Goal: Find specific page/section: Find specific page/section

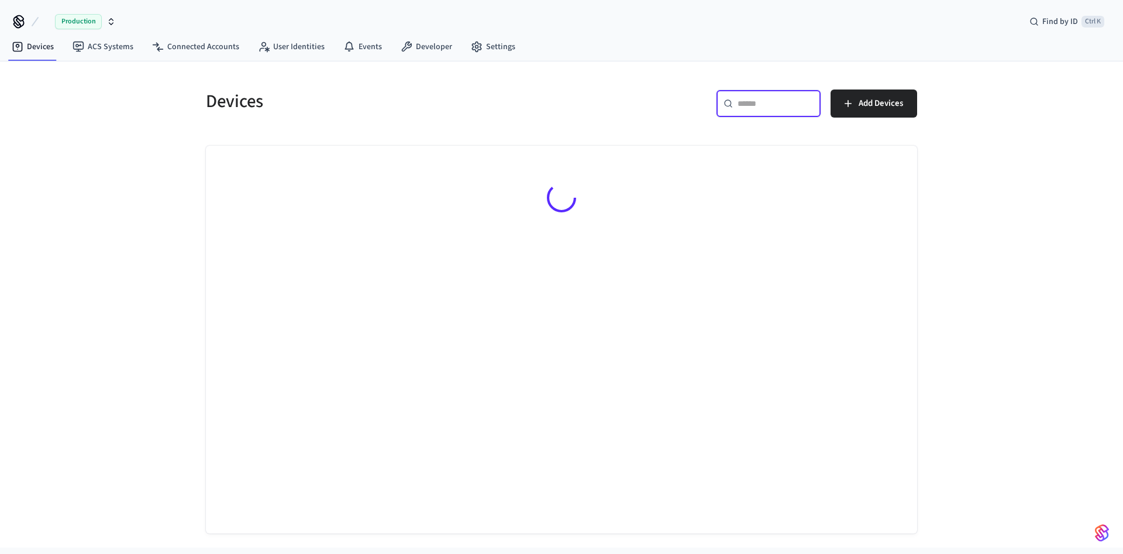
click at [765, 108] on input "text" at bounding box center [776, 104] width 76 height 12
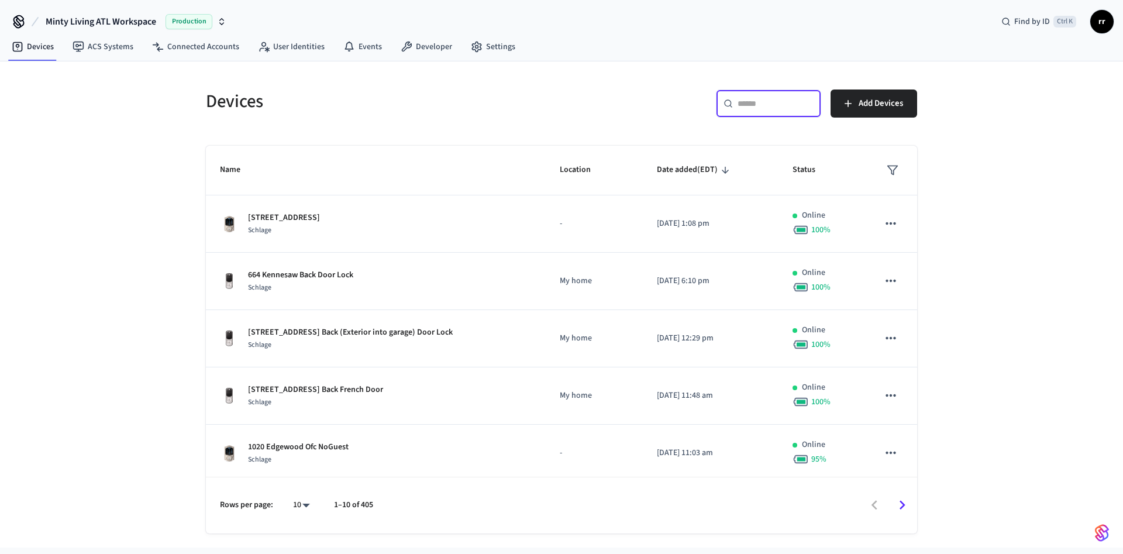
click at [756, 108] on input "text" at bounding box center [776, 104] width 76 height 12
paste input "**********"
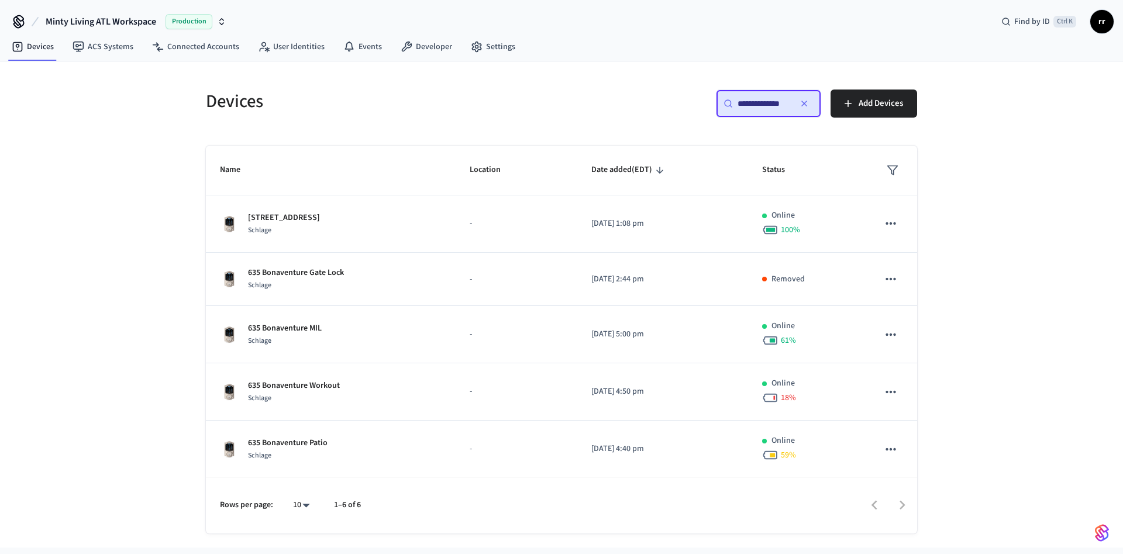
scroll to position [0, 2]
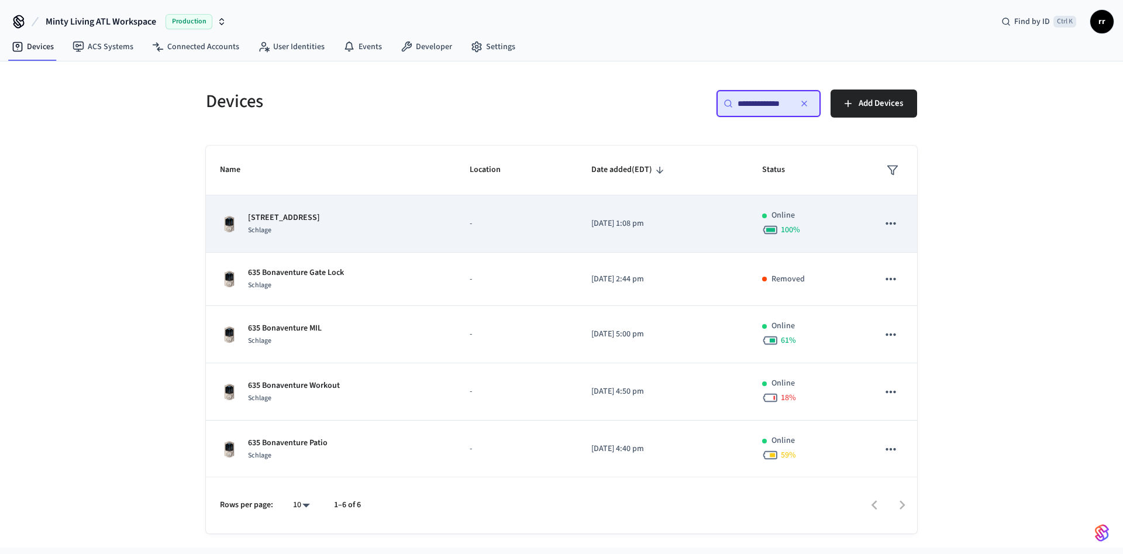
type input "**********"
click at [320, 219] on p "[STREET_ADDRESS]" at bounding box center [284, 218] width 72 height 12
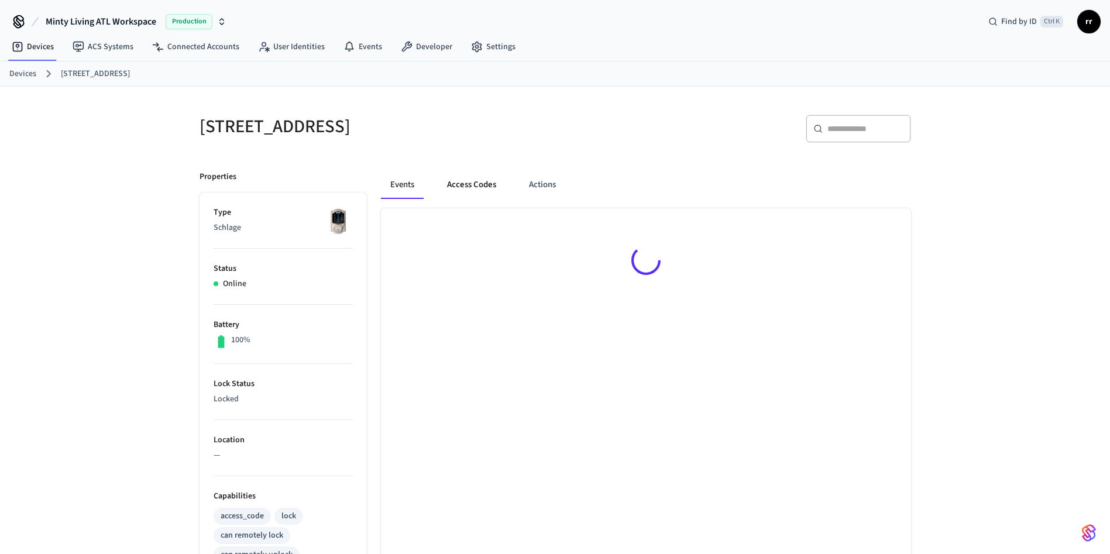
click at [491, 181] on button "Access Codes" at bounding box center [472, 185] width 68 height 28
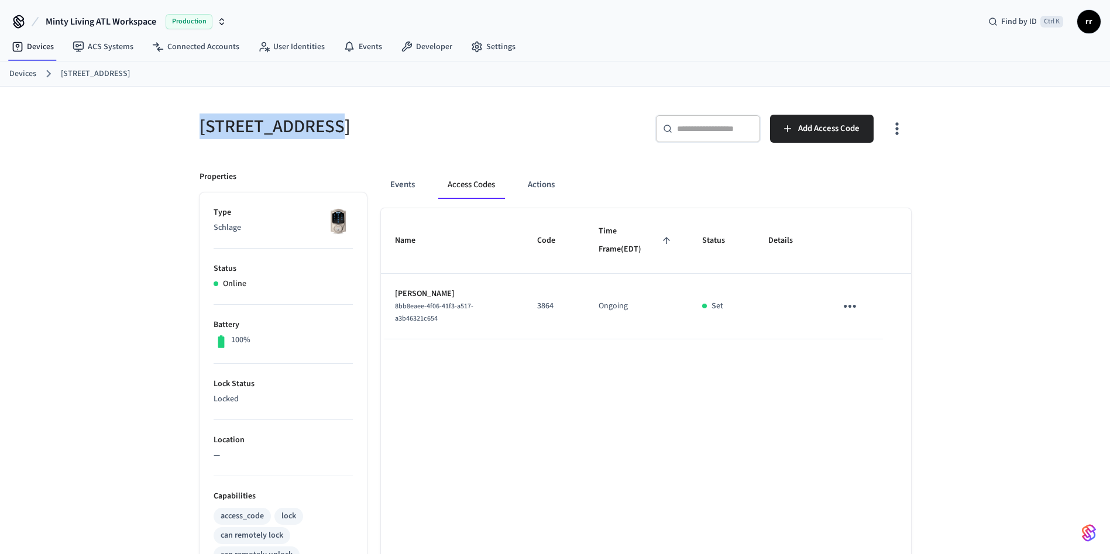
copy h5 "635 Bonaventure"
drag, startPoint x: 201, startPoint y: 123, endPoint x: 329, endPoint y: 123, distance: 127.5
click at [329, 123] on h5 "[STREET_ADDRESS]" at bounding box center [374, 127] width 349 height 24
click at [22, 72] on link "Devices" at bounding box center [22, 74] width 27 height 12
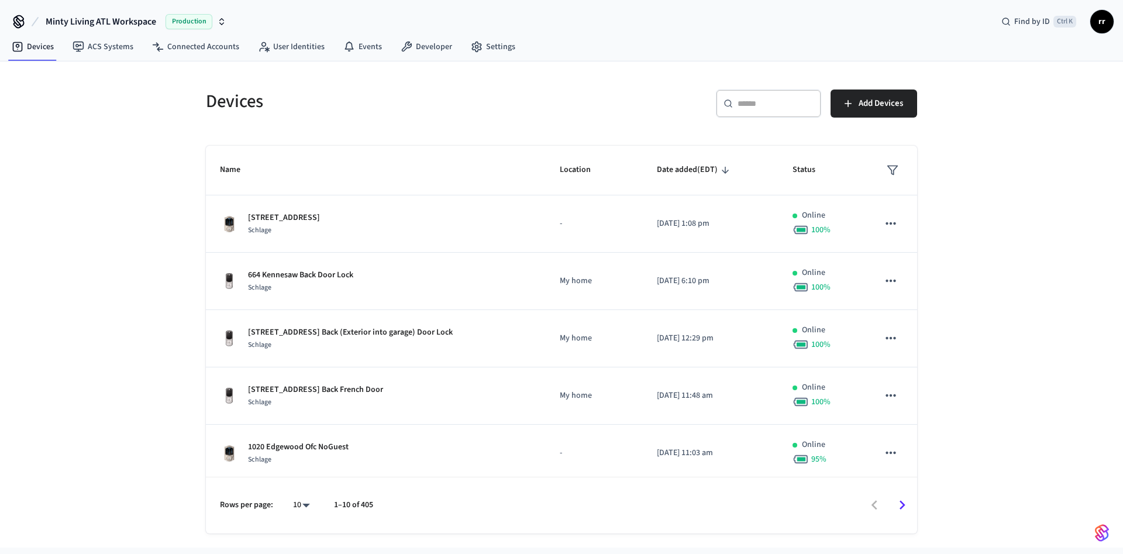
click at [754, 111] on div "​ ​" at bounding box center [768, 104] width 105 height 28
paste input "**********"
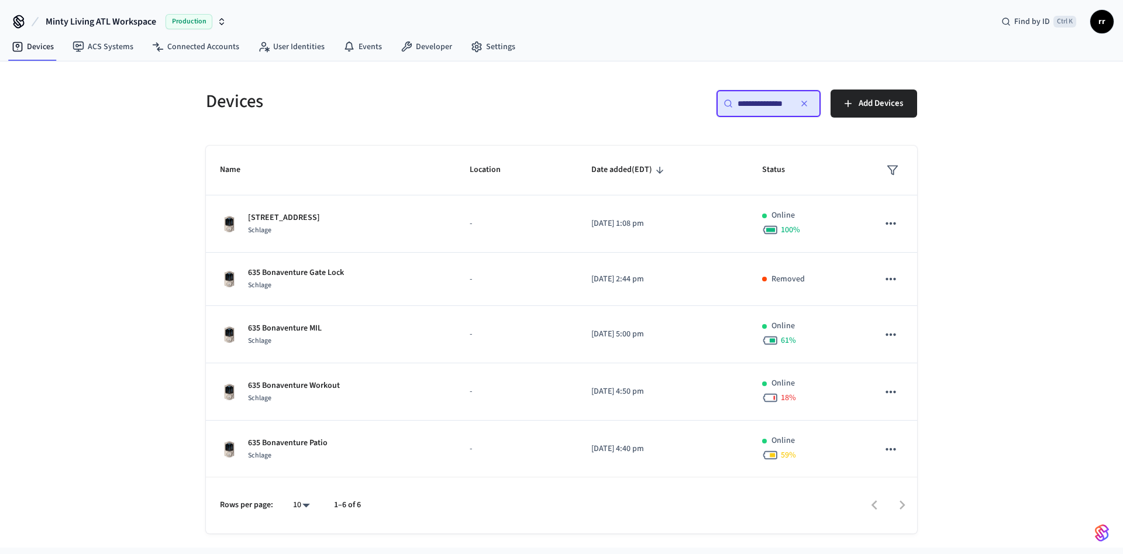
type input "**********"
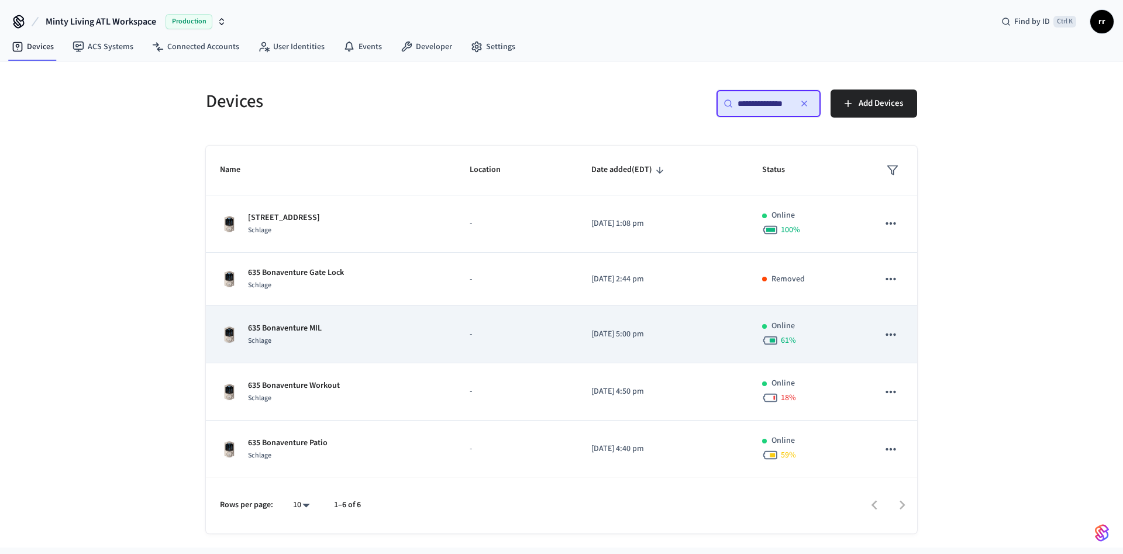
click at [301, 324] on p "635 Bonaventure MIL" at bounding box center [285, 328] width 74 height 12
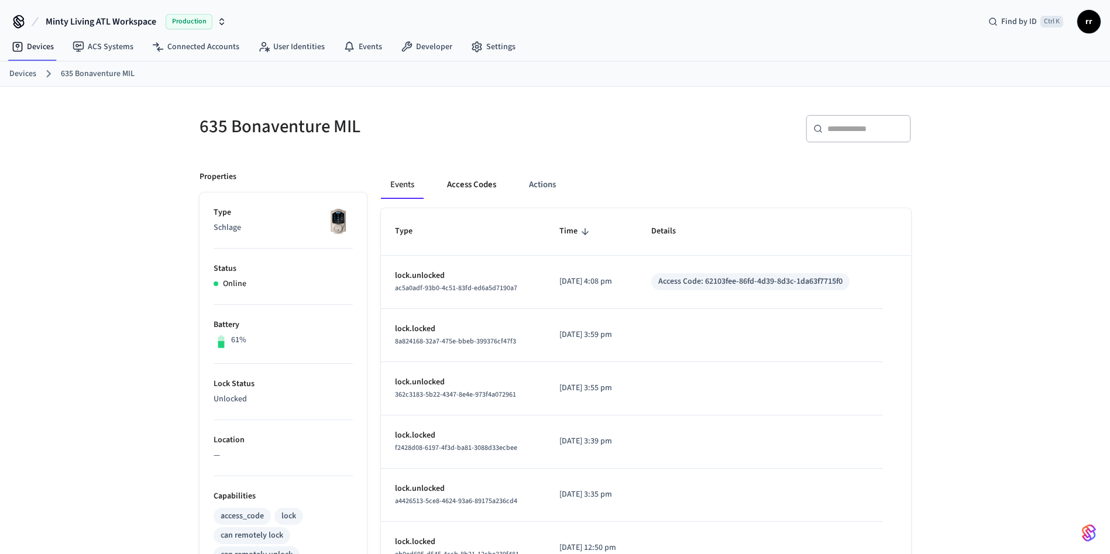
click at [500, 189] on button "Access Codes" at bounding box center [472, 185] width 68 height 28
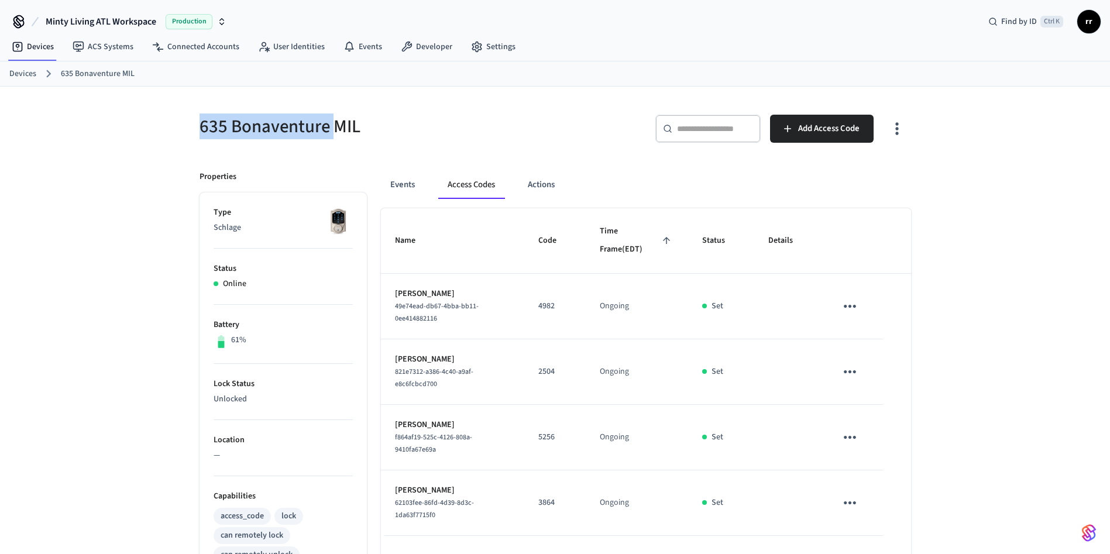
drag, startPoint x: 213, startPoint y: 126, endPoint x: 332, endPoint y: 128, distance: 118.8
click at [332, 128] on div "635 Bonaventure MIL" at bounding box center [366, 126] width 363 height 51
copy h5 "635 Bonaventure"
click at [15, 73] on link "Devices" at bounding box center [22, 74] width 27 height 12
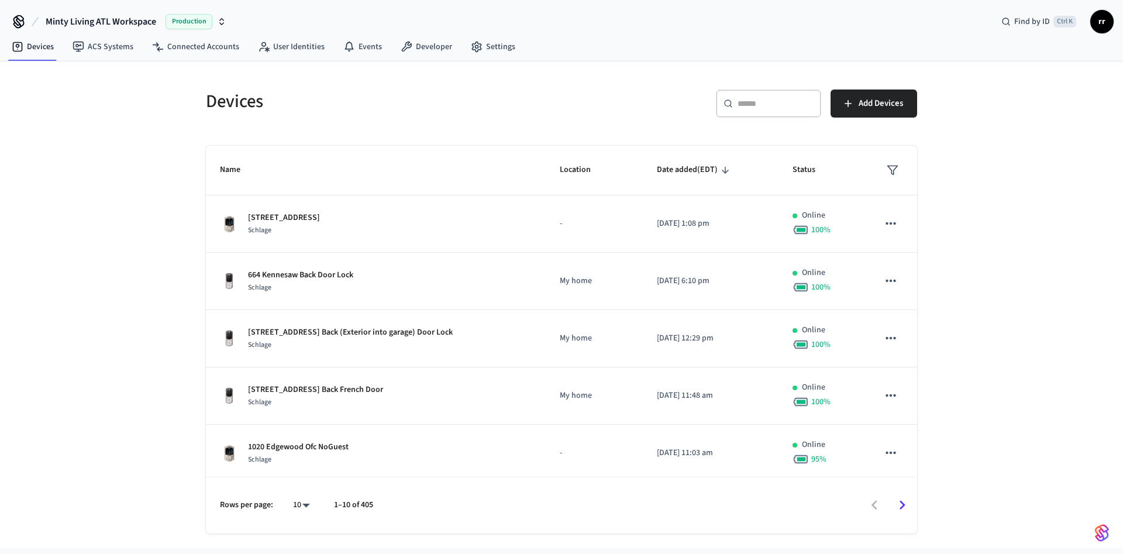
paste input "**********"
click at [771, 102] on input "text" at bounding box center [776, 104] width 76 height 12
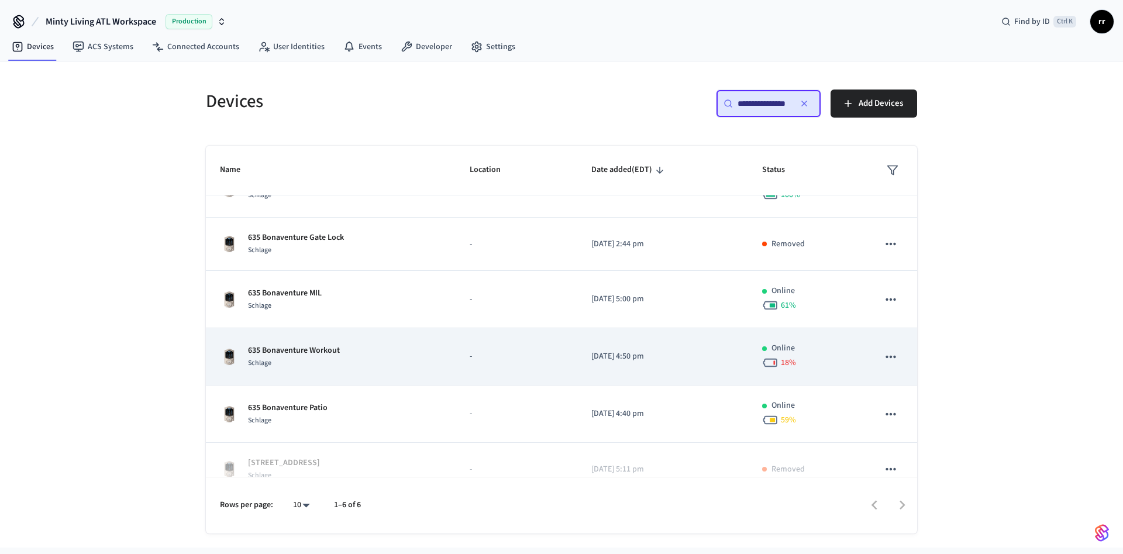
scroll to position [54, 0]
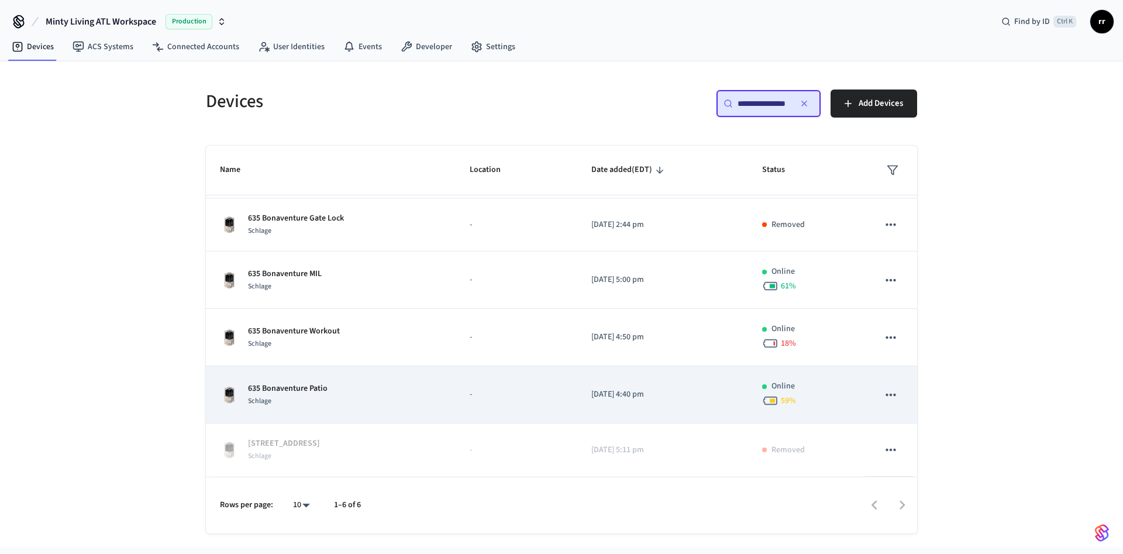
type input "**********"
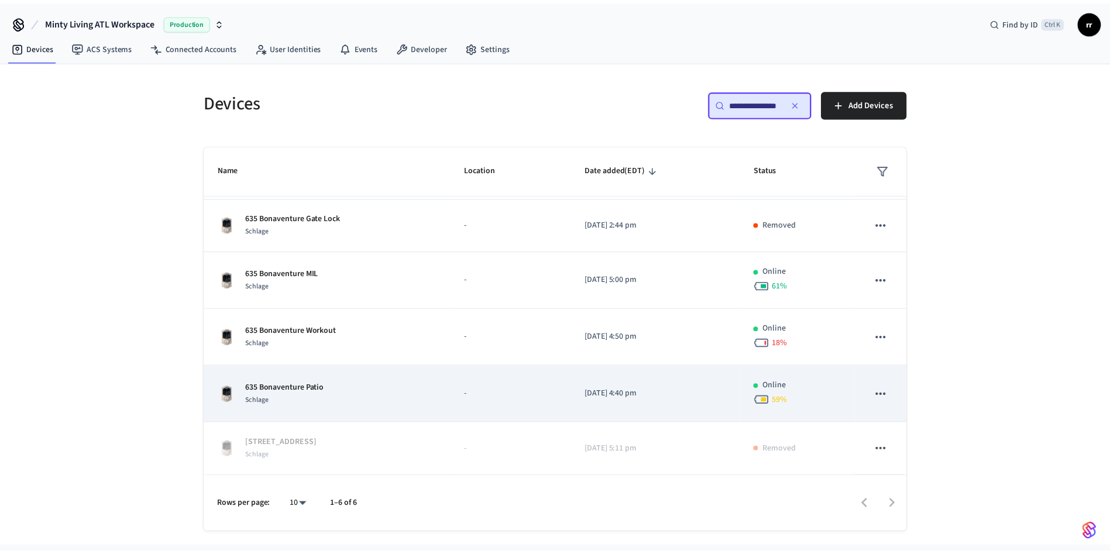
scroll to position [0, 0]
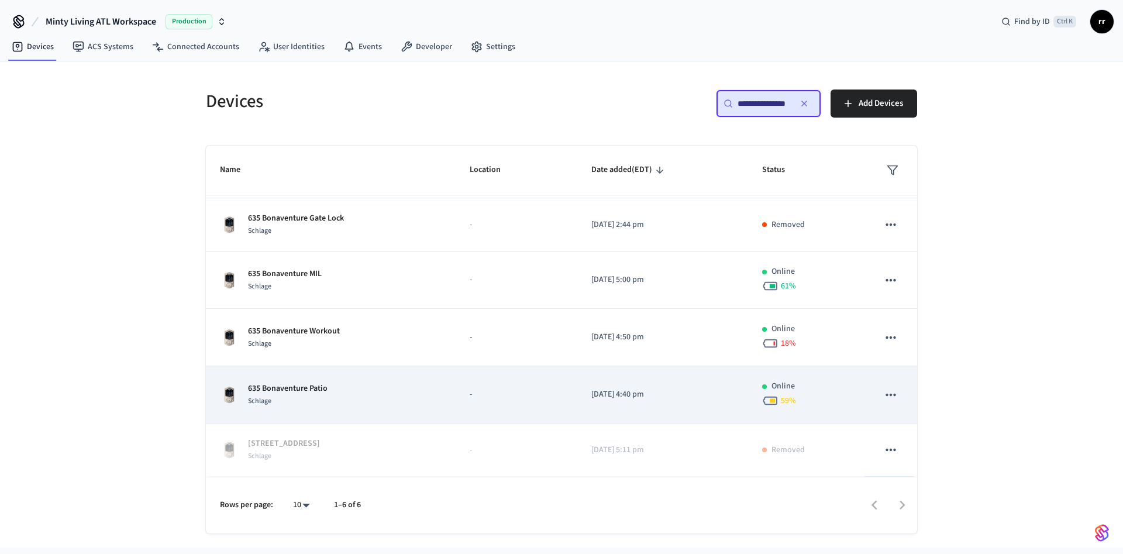
click at [322, 384] on p "635 Bonaventure Patio" at bounding box center [288, 389] width 80 height 12
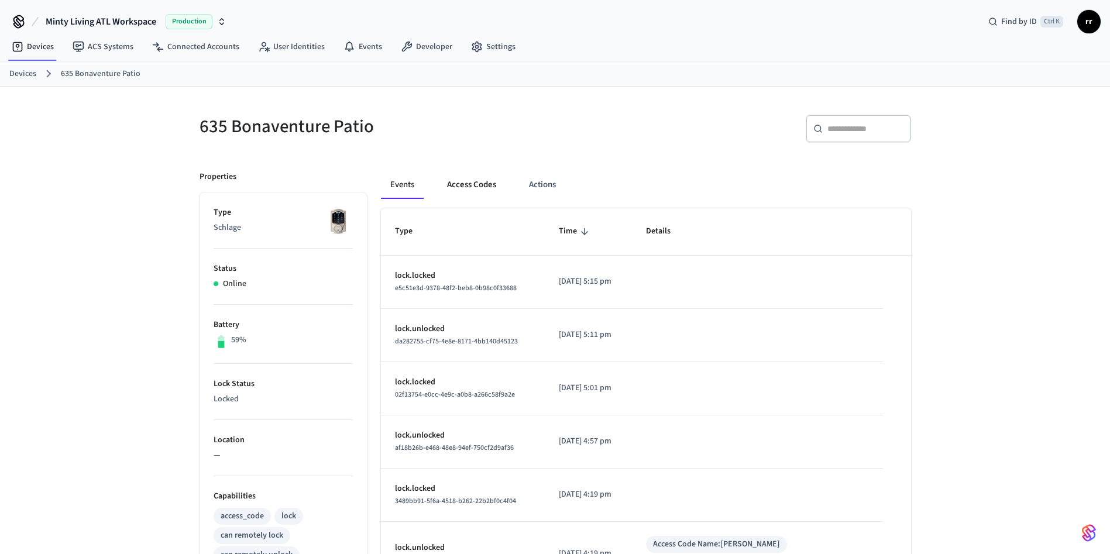
click at [482, 185] on button "Access Codes" at bounding box center [472, 185] width 68 height 28
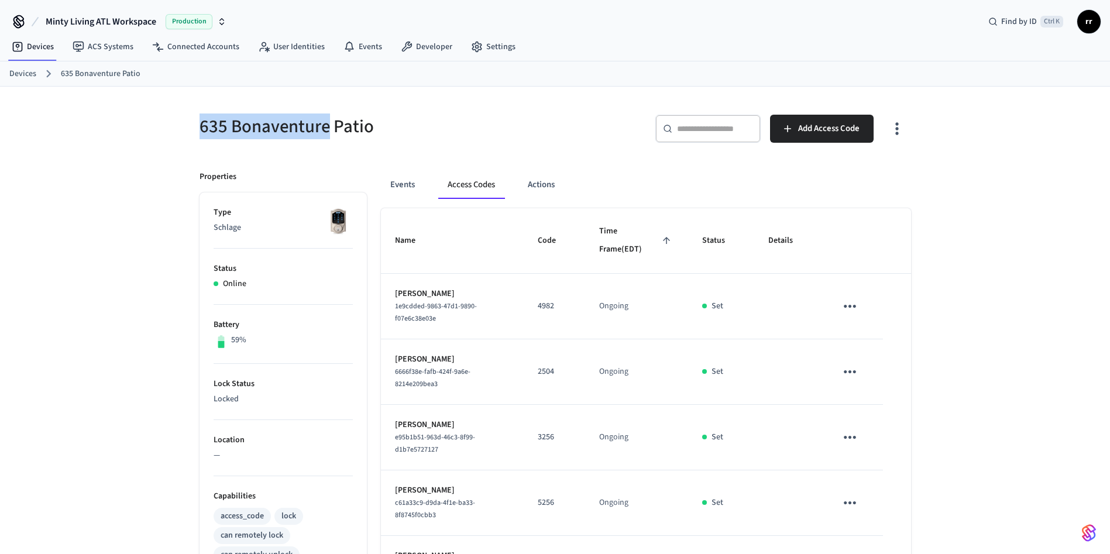
drag, startPoint x: 187, startPoint y: 123, endPoint x: 310, endPoint y: 126, distance: 122.3
click at [329, 128] on div "635 Bonaventure Patio" at bounding box center [366, 126] width 363 height 51
copy h5 "635 Bonaventure"
drag, startPoint x: 20, startPoint y: 74, endPoint x: 153, endPoint y: 80, distance: 132.4
click at [22, 74] on link "Devices" at bounding box center [22, 74] width 27 height 12
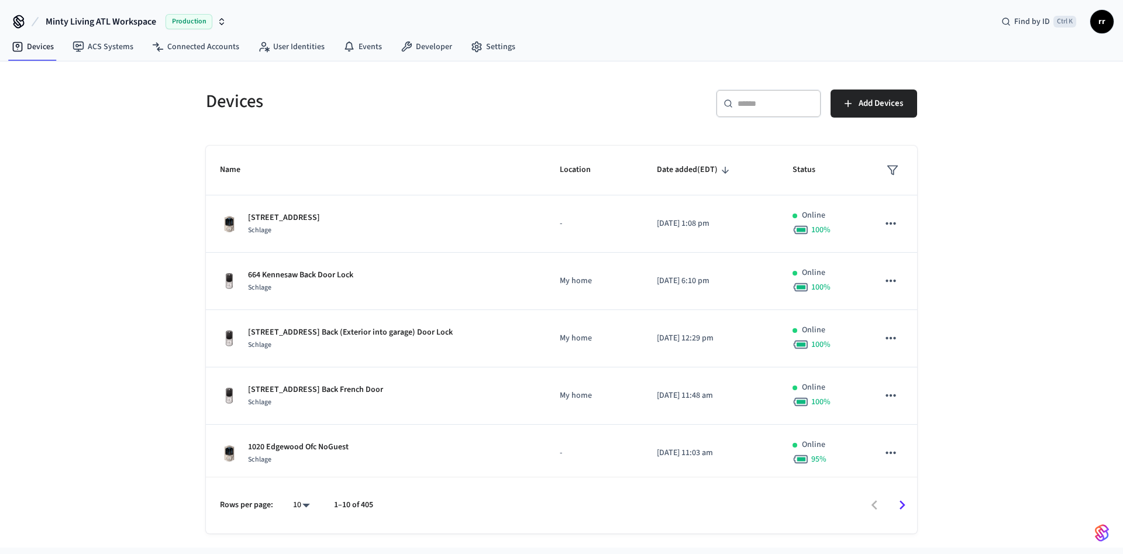
click at [760, 114] on div "​ ​" at bounding box center [768, 104] width 105 height 28
paste input "**********"
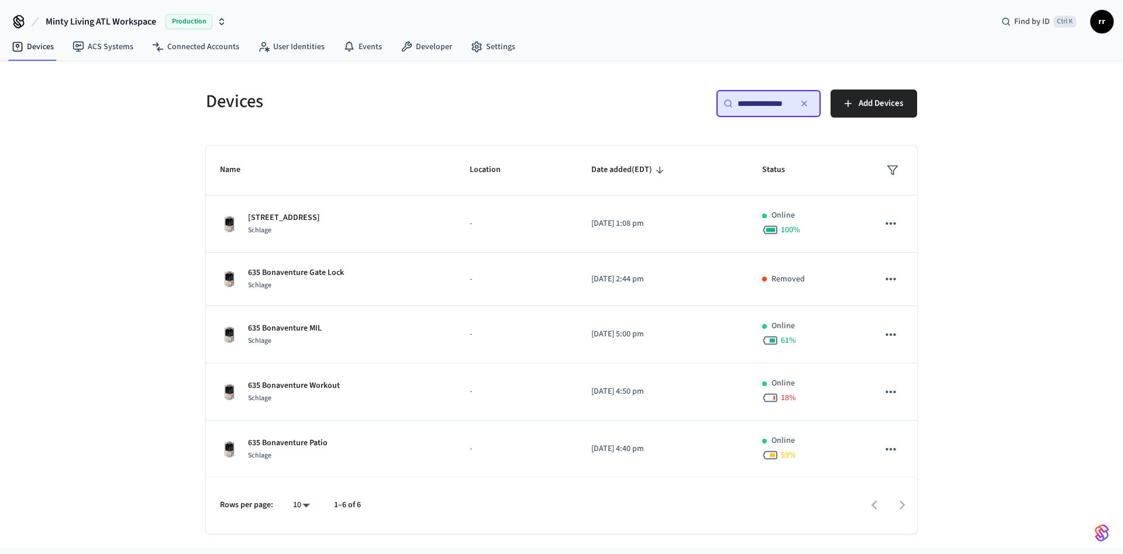
type input "**********"
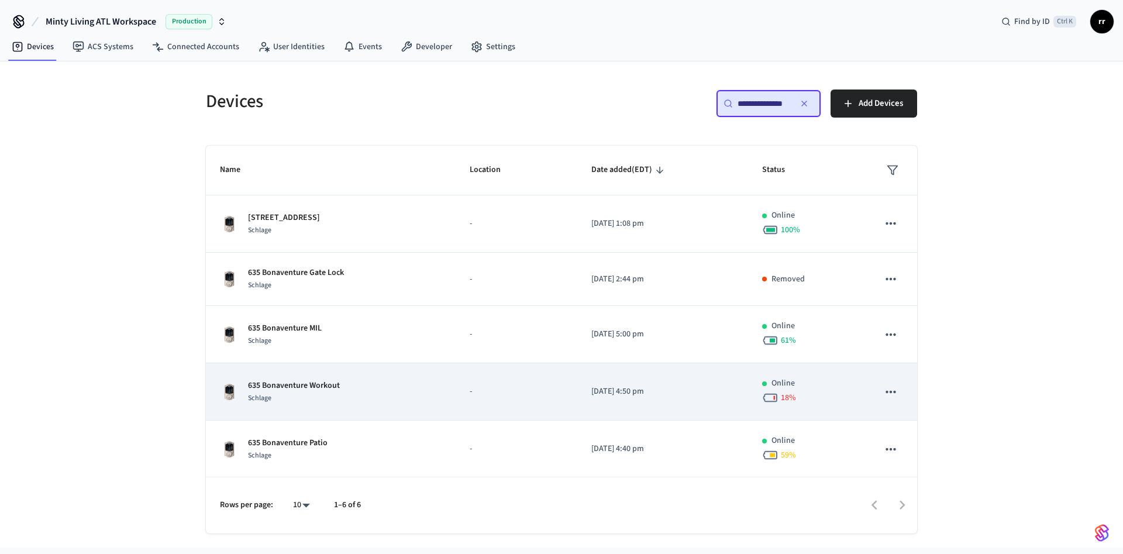
click at [314, 388] on p "635 Bonaventure Workout" at bounding box center [294, 386] width 92 height 12
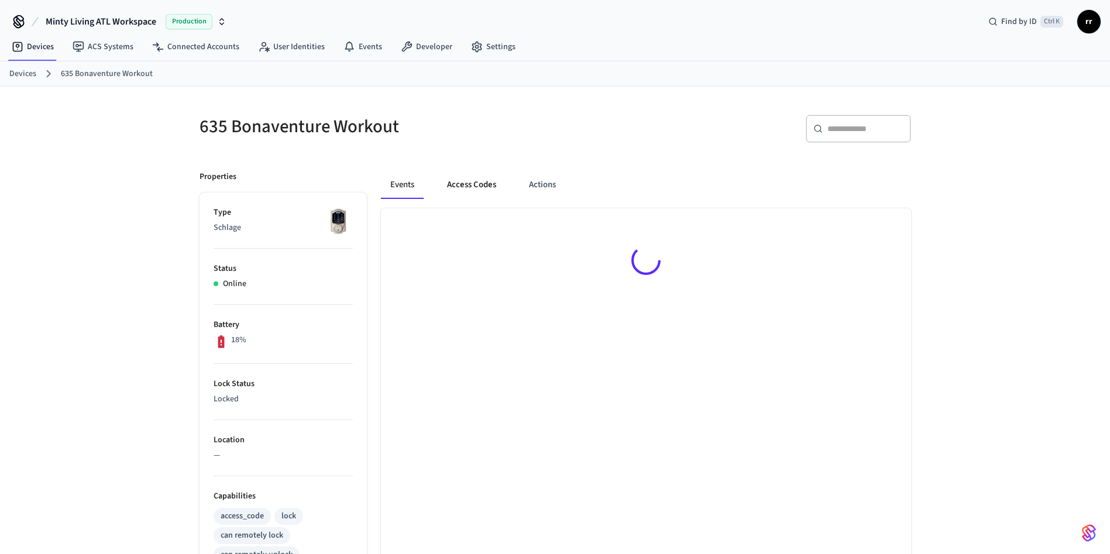
click at [474, 183] on button "Access Codes" at bounding box center [472, 185] width 68 height 28
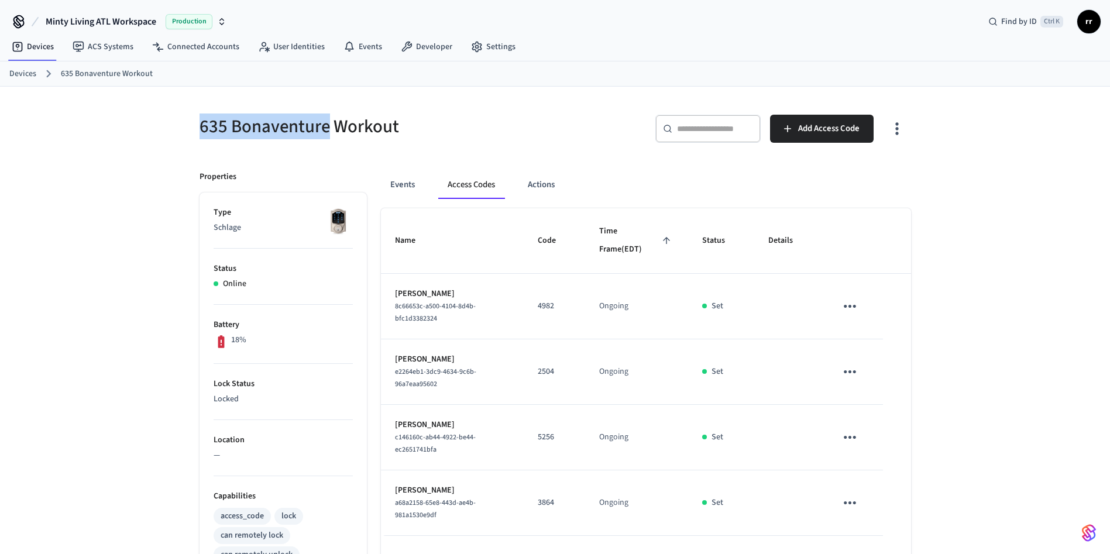
copy h5 "635 Bonaventure"
drag, startPoint x: 201, startPoint y: 124, endPoint x: 329, endPoint y: 132, distance: 128.9
click at [329, 132] on h5 "635 Bonaventure Workout" at bounding box center [374, 127] width 349 height 24
click at [20, 73] on link "Devices" at bounding box center [22, 74] width 27 height 12
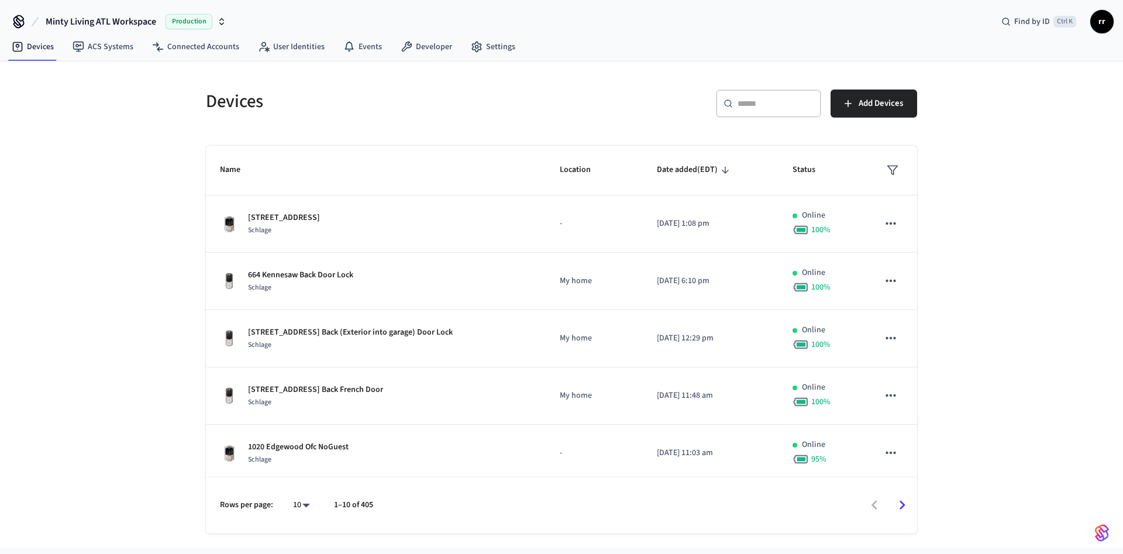
click at [777, 104] on input "text" at bounding box center [776, 104] width 76 height 12
paste input "**********"
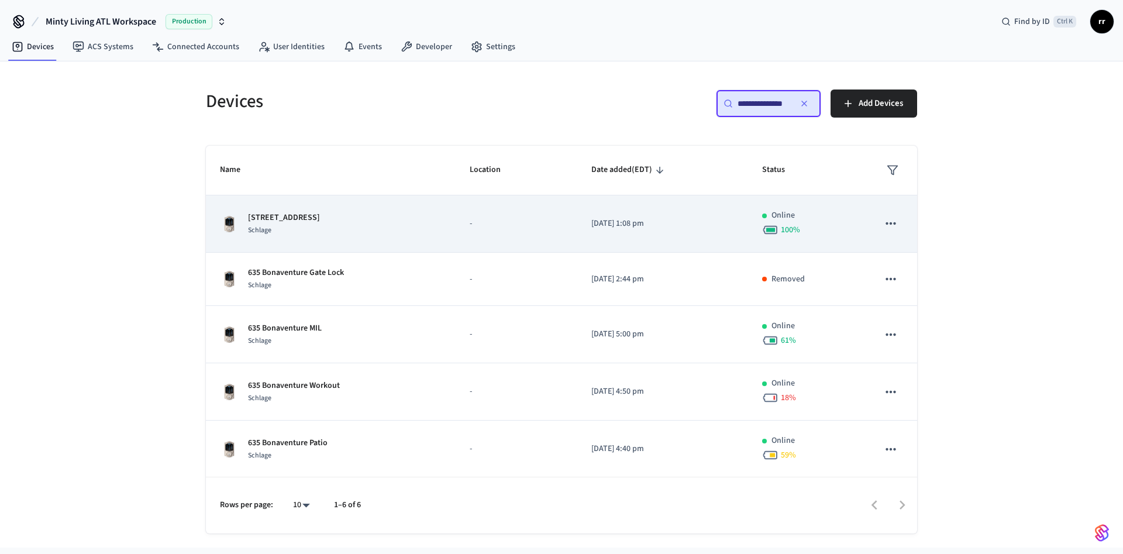
scroll to position [0, 6]
type input "**********"
click at [288, 216] on p "[STREET_ADDRESS]" at bounding box center [284, 218] width 72 height 12
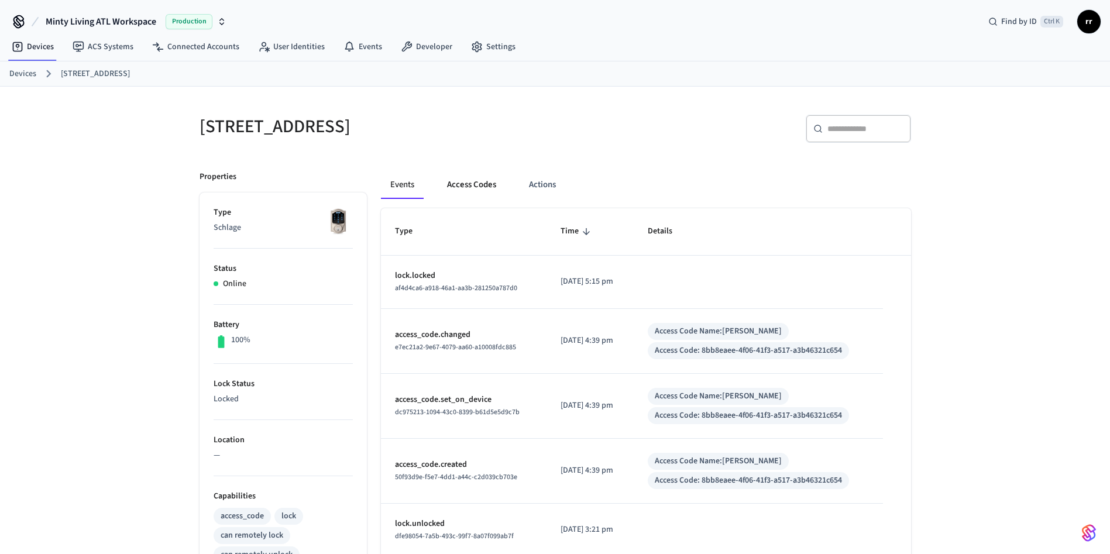
click at [455, 182] on button "Access Codes" at bounding box center [472, 185] width 68 height 28
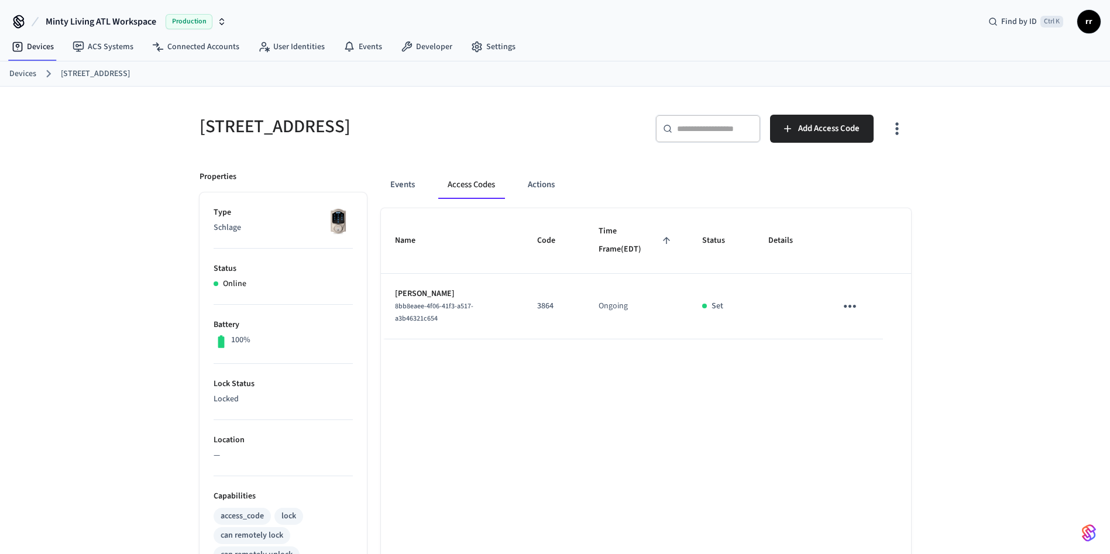
click at [19, 77] on link "Devices" at bounding box center [22, 74] width 27 height 12
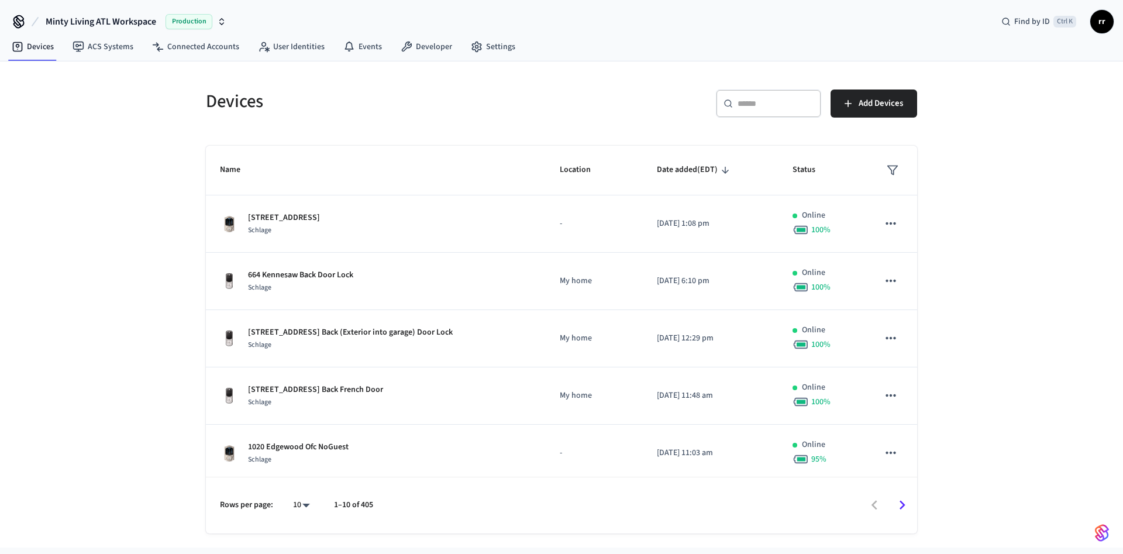
drag, startPoint x: 766, startPoint y: 102, endPoint x: 765, endPoint y: 108, distance: 6.0
click at [766, 102] on input "text" at bounding box center [776, 104] width 76 height 12
paste input "**********"
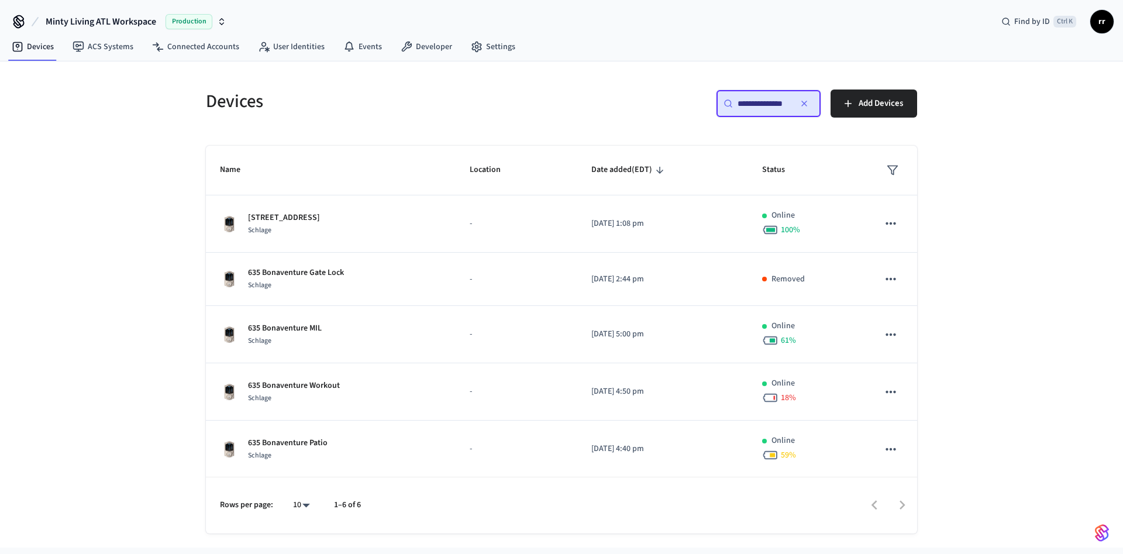
scroll to position [0, 6]
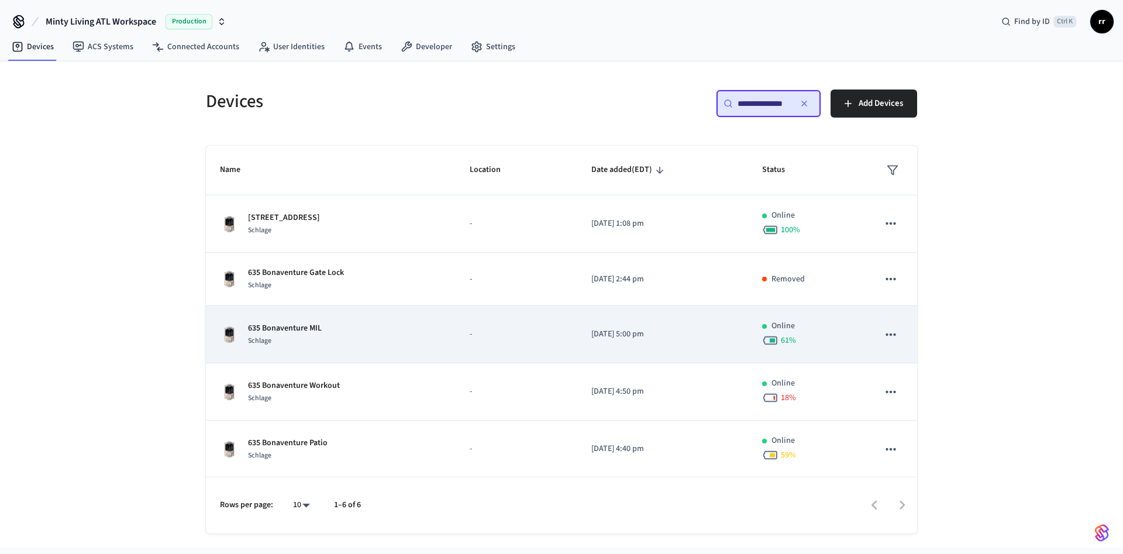
type input "**********"
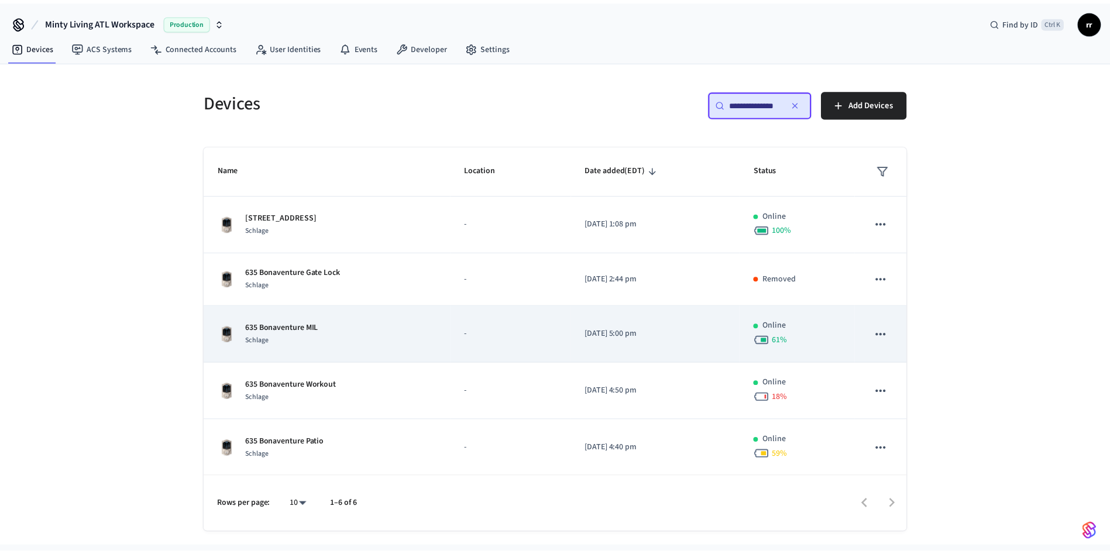
scroll to position [0, 0]
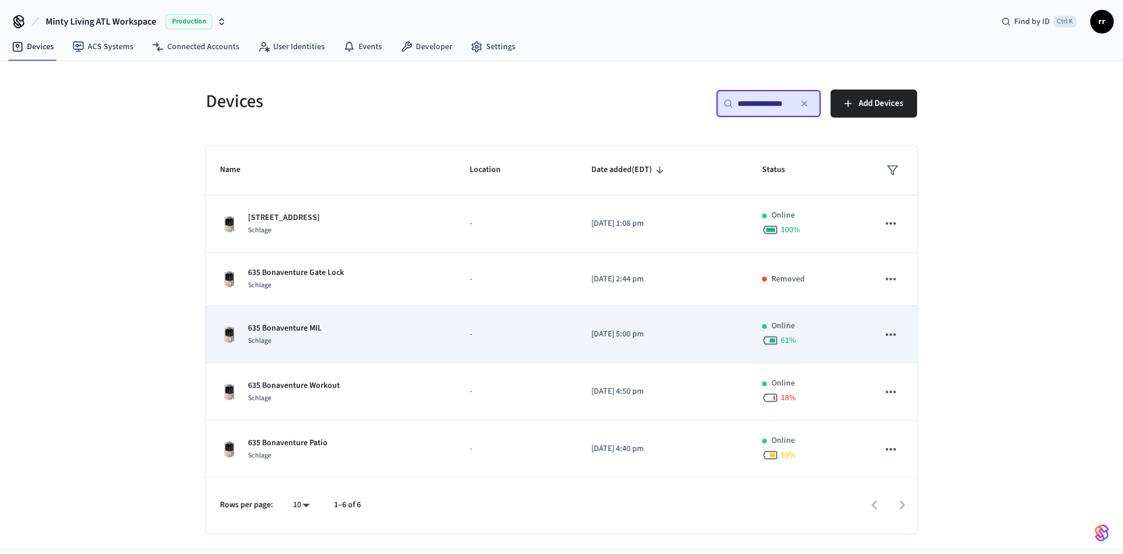
click at [316, 328] on p "635 Bonaventure MIL" at bounding box center [285, 328] width 74 height 12
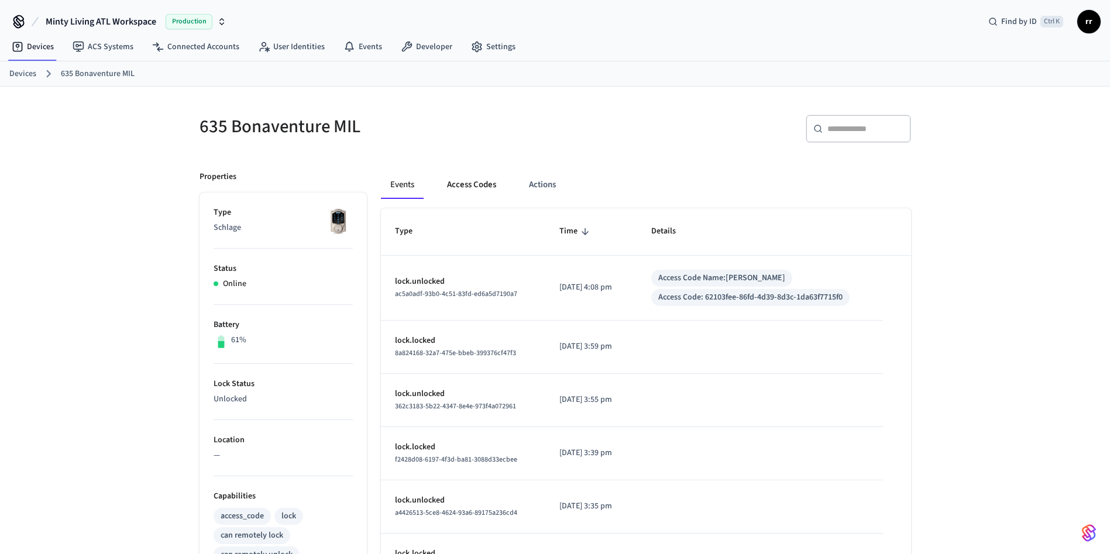
click at [473, 183] on button "Access Codes" at bounding box center [472, 185] width 68 height 28
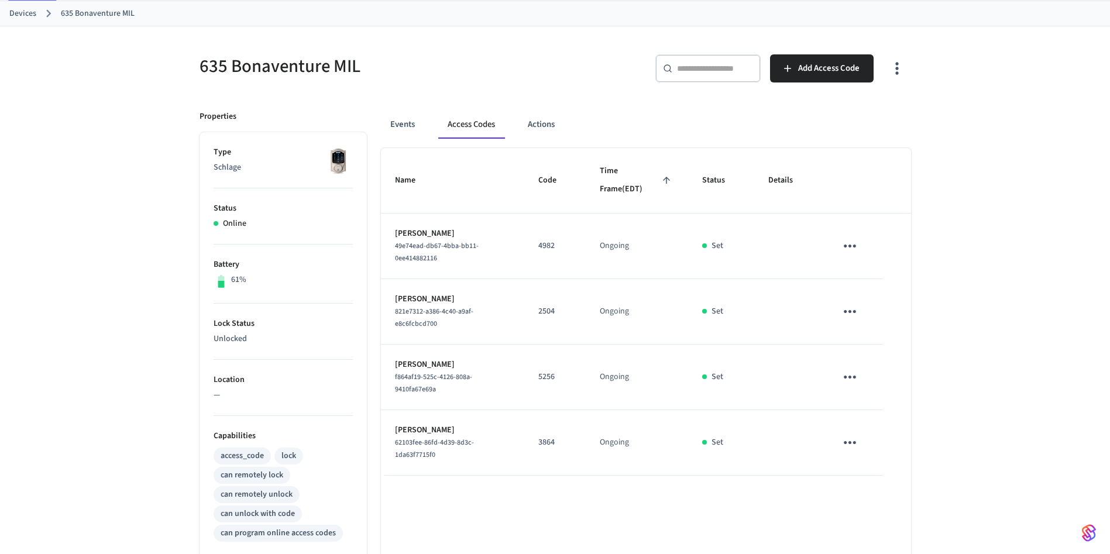
scroll to position [88, 0]
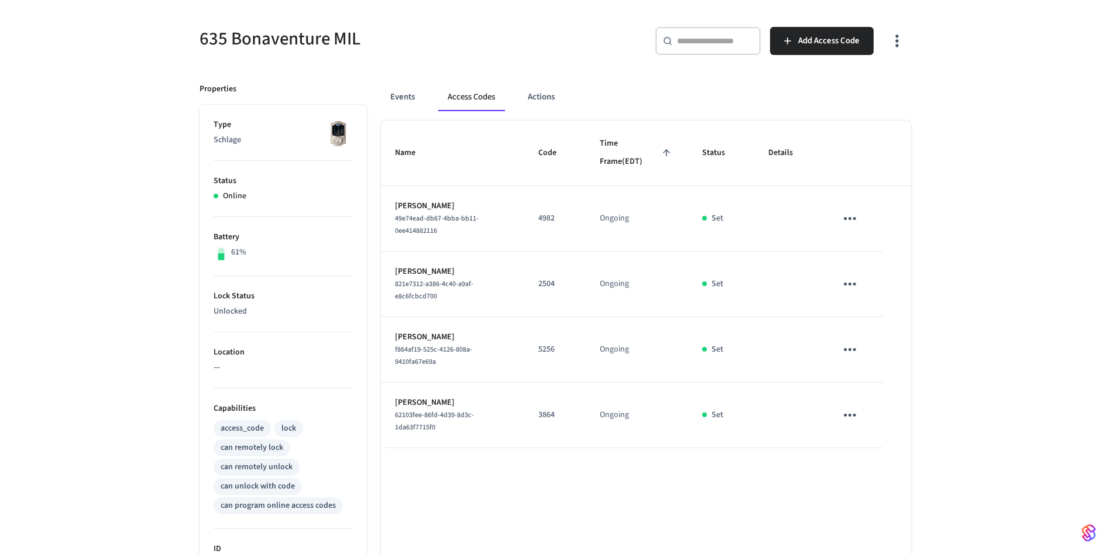
click at [551, 349] on p "5256" at bounding box center [554, 349] width 33 height 12
copy p "5256"
drag, startPoint x: 205, startPoint y: 38, endPoint x: 326, endPoint y: 45, distance: 121.3
click at [327, 45] on h5 "635 Bonaventure MIL" at bounding box center [374, 39] width 349 height 24
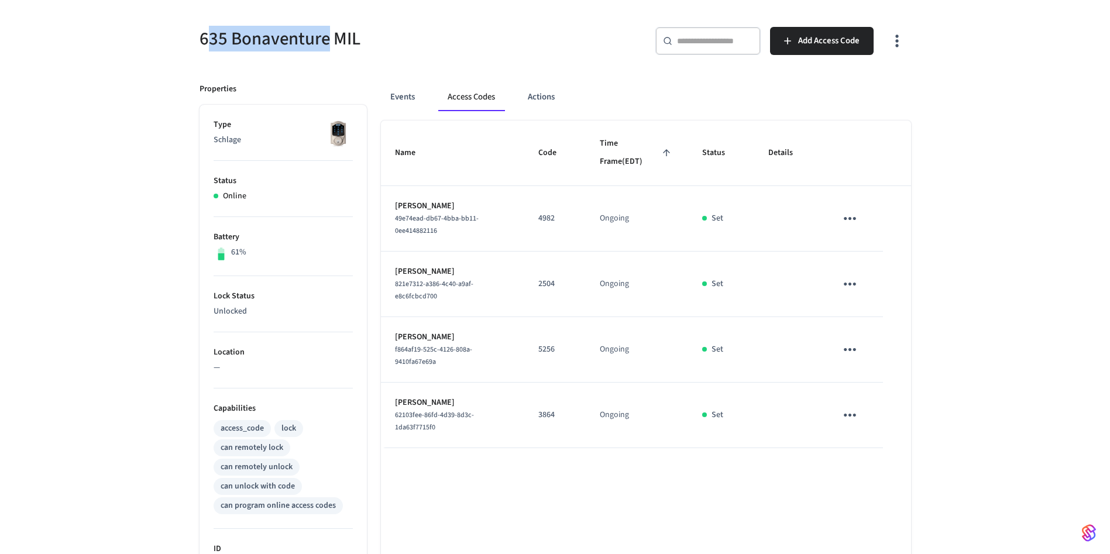
click at [328, 44] on h5 "635 Bonaventure MIL" at bounding box center [374, 39] width 349 height 24
click at [330, 44] on h5 "635 Bonaventure MIL" at bounding box center [374, 39] width 349 height 24
drag, startPoint x: 330, startPoint y: 44, endPoint x: 155, endPoint y: 37, distance: 175.1
click at [155, 37] on div "635 Bonaventure MIL ​ ​ Add Access Code Properties Type Schlage Status Online B…" at bounding box center [555, 383] width 1110 height 769
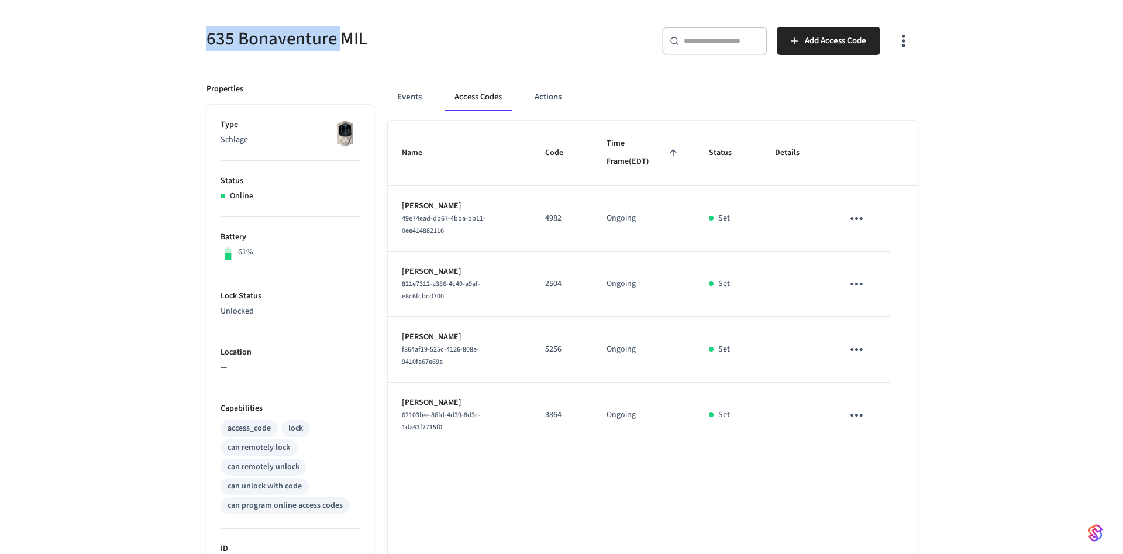
scroll to position [0, 0]
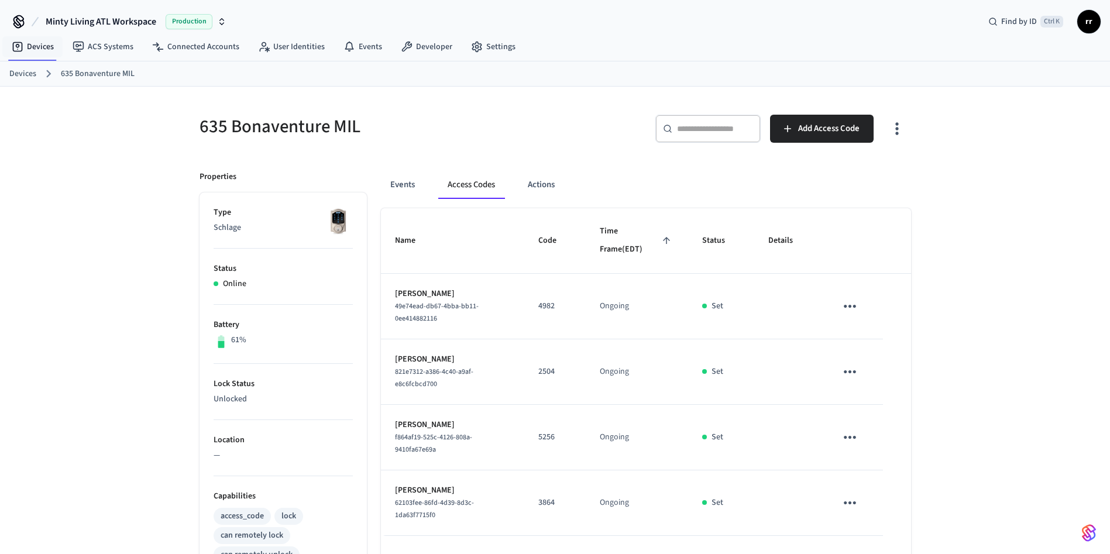
click at [11, 74] on link "Devices" at bounding box center [22, 74] width 27 height 12
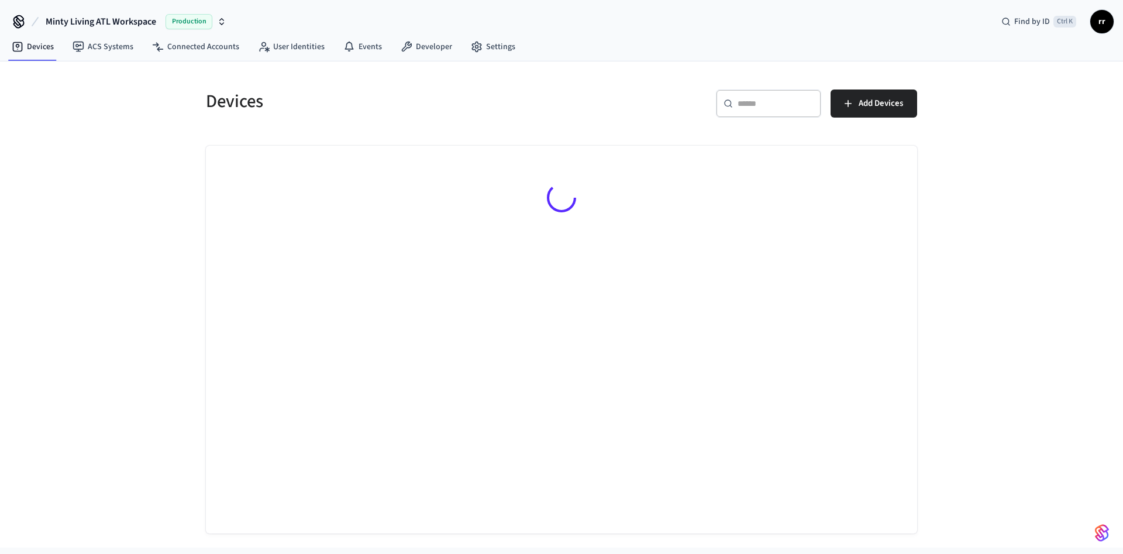
click at [786, 110] on div "​ ​" at bounding box center [768, 104] width 105 height 28
paste input "**********"
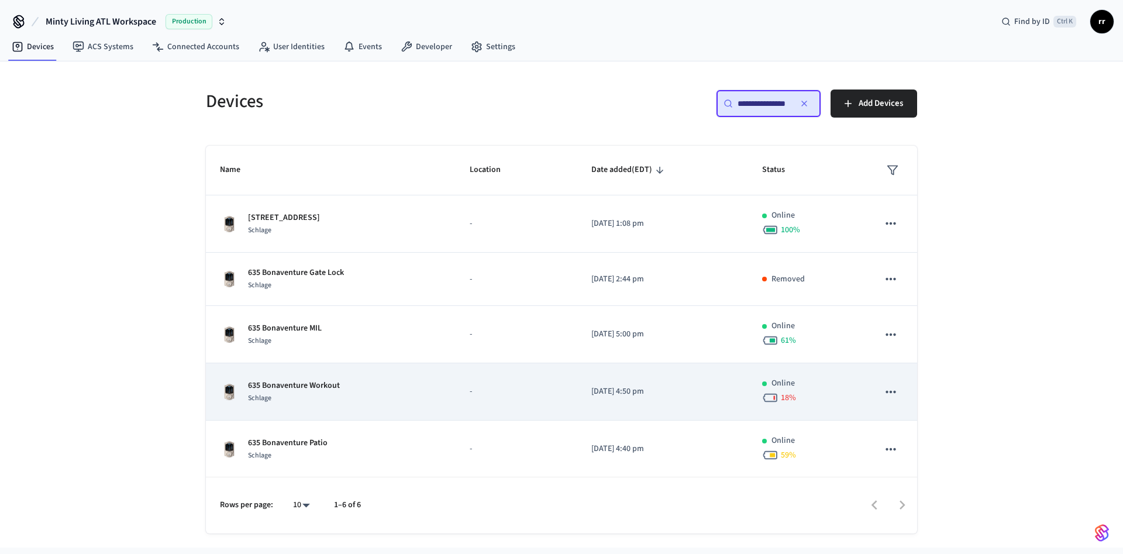
type input "**********"
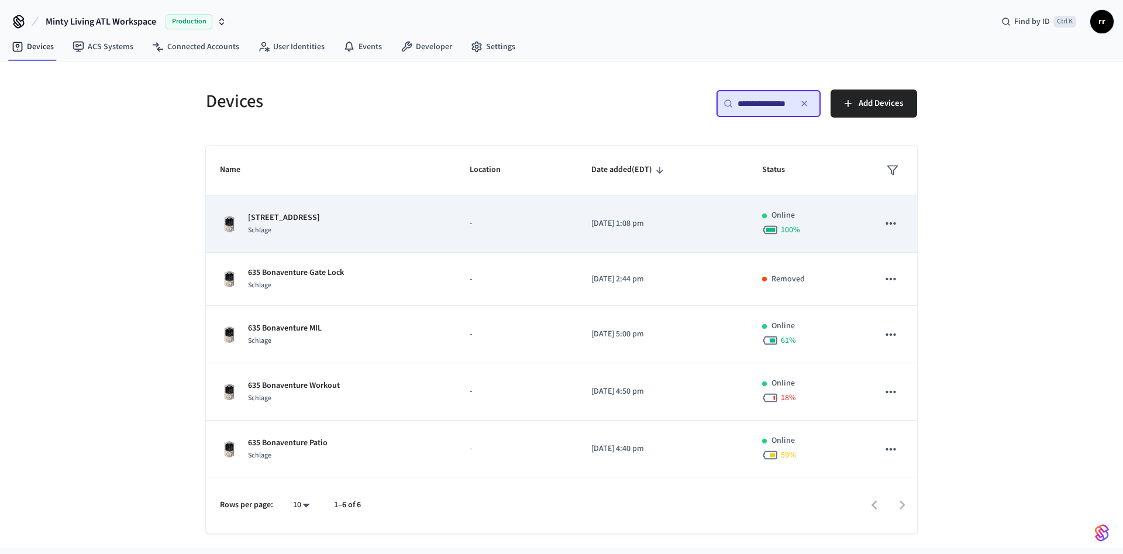
click at [307, 222] on p "[STREET_ADDRESS]" at bounding box center [284, 218] width 72 height 12
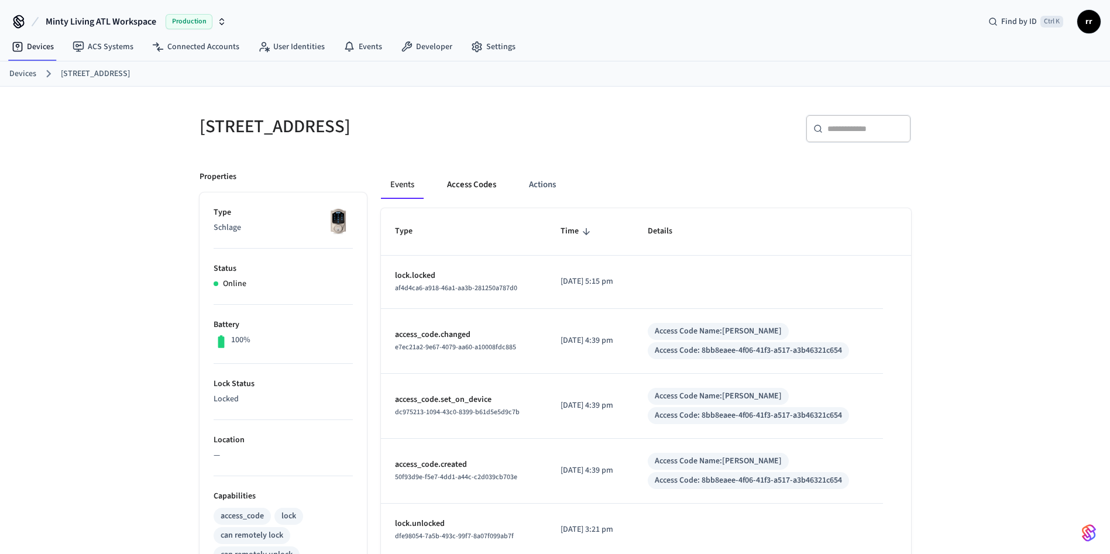
click at [471, 184] on button "Access Codes" at bounding box center [472, 185] width 68 height 28
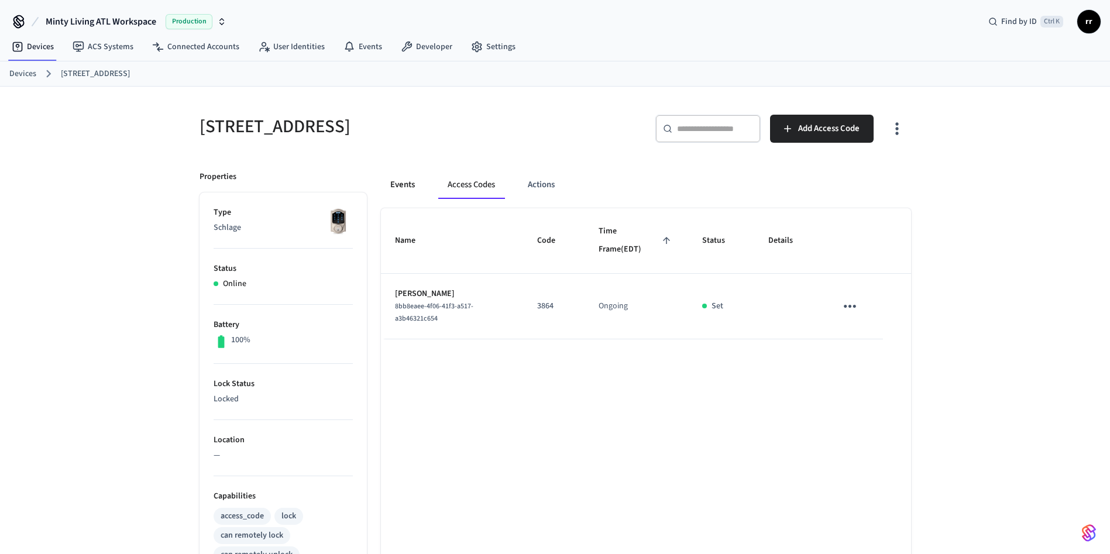
click at [408, 186] on button "Events" at bounding box center [402, 185] width 43 height 28
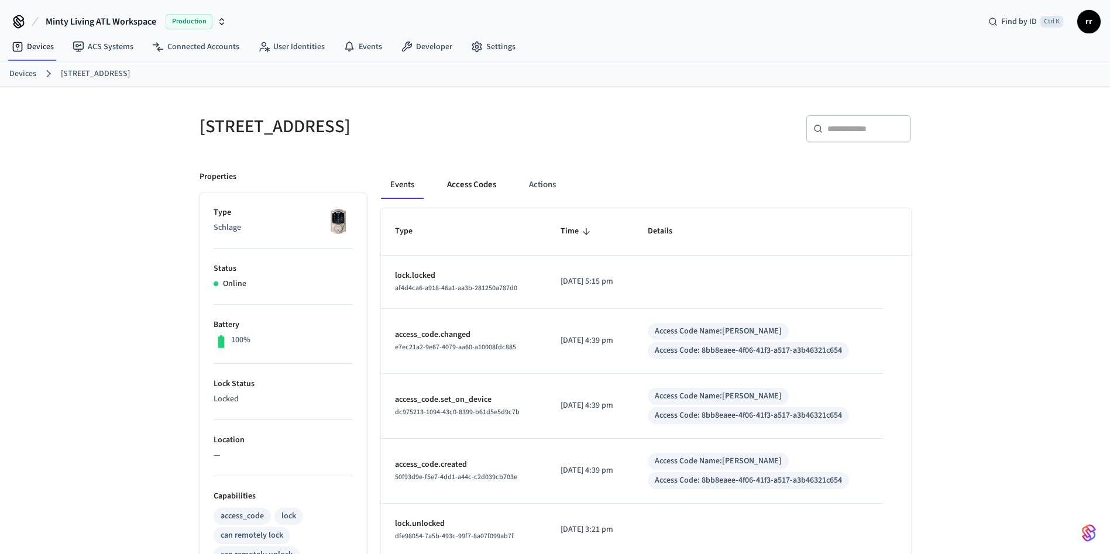
click at [466, 182] on button "Access Codes" at bounding box center [472, 185] width 68 height 28
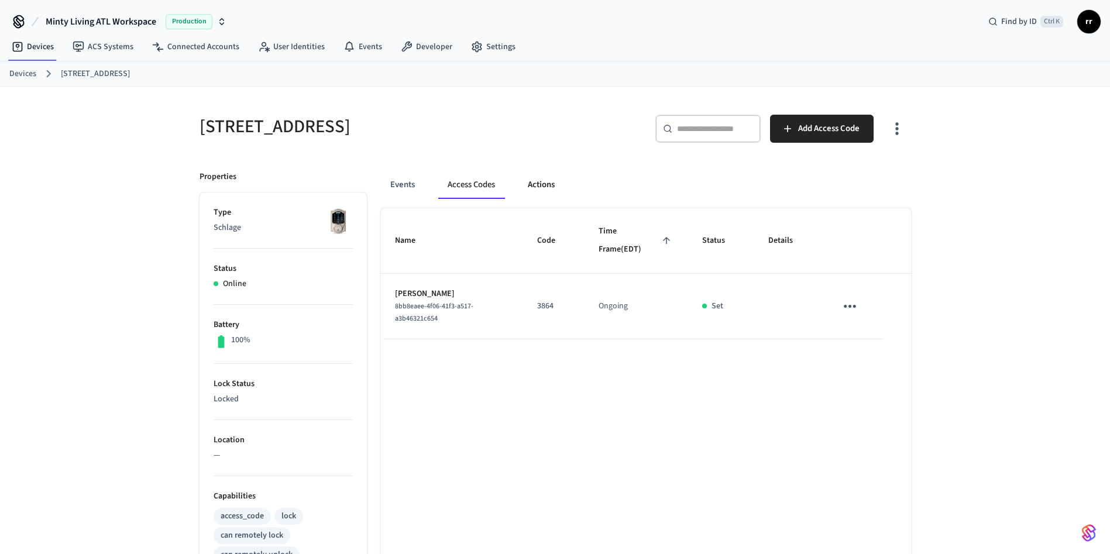
click at [535, 179] on button "Actions" at bounding box center [541, 185] width 46 height 28
